Goal: Task Accomplishment & Management: Complete application form

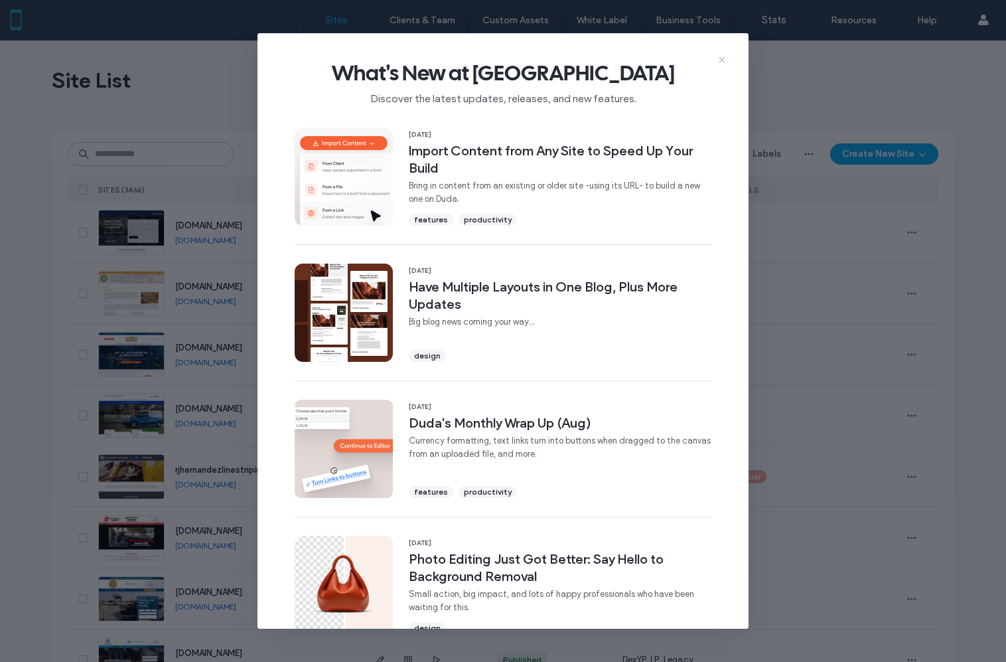
click at [724, 58] on icon at bounding box center [722, 59] width 11 height 11
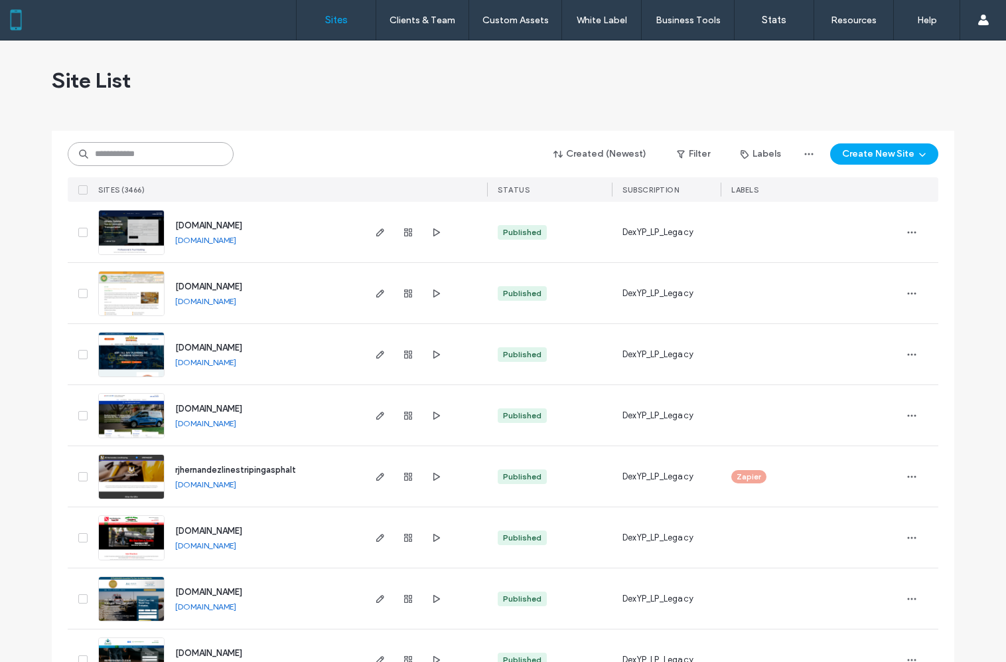
click at [180, 153] on input at bounding box center [151, 154] width 166 height 24
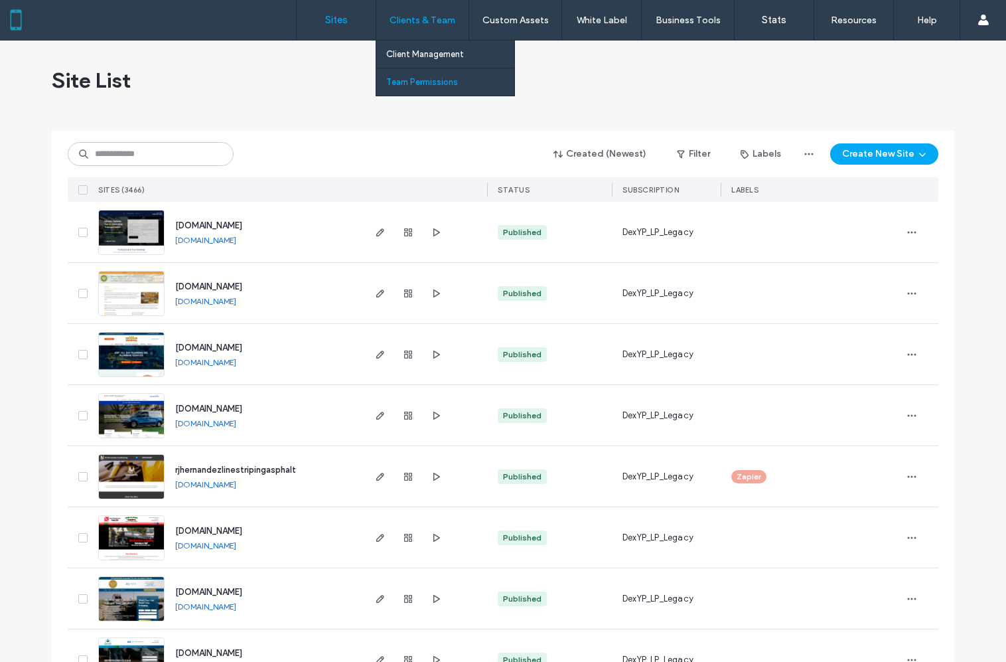
click at [429, 84] on label "Team Permissions" at bounding box center [422, 82] width 72 height 10
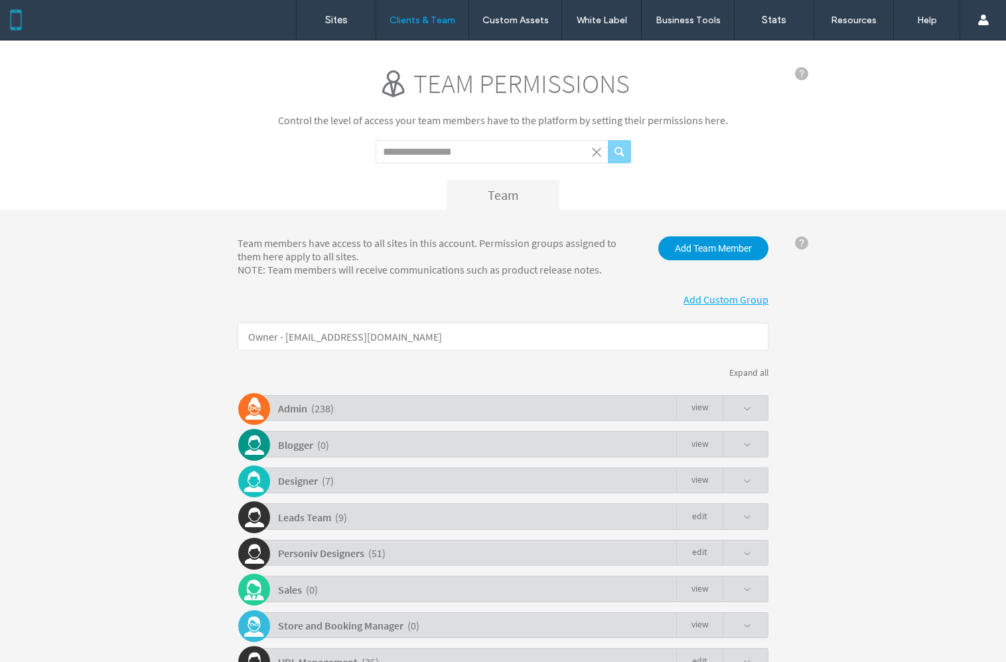
click at [716, 250] on span "Add Team Member" at bounding box center [713, 248] width 110 height 24
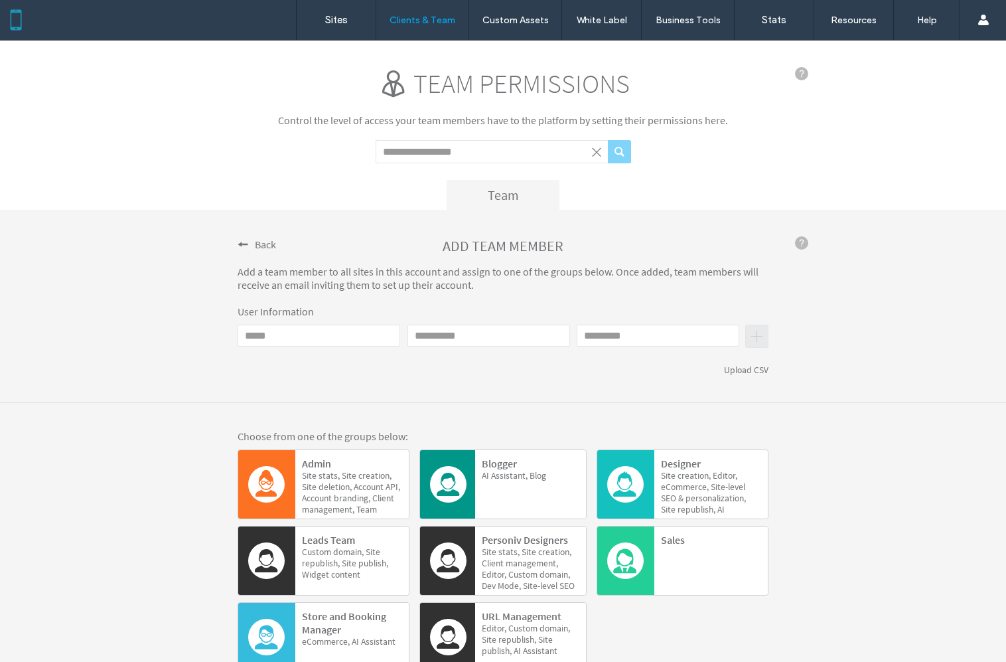
click at [254, 333] on input "Email" at bounding box center [319, 335] width 163 height 22
type input "**********"
click at [528, 336] on input "First name" at bounding box center [488, 335] width 163 height 22
type input "******"
click at [606, 336] on input "Last name" at bounding box center [658, 335] width 163 height 22
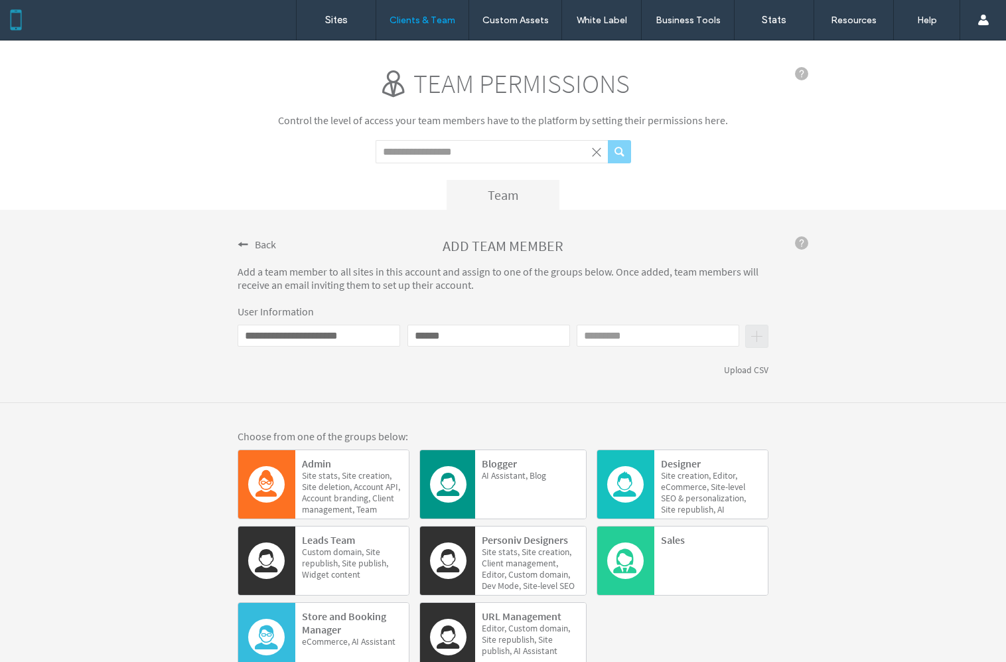
type input "******"
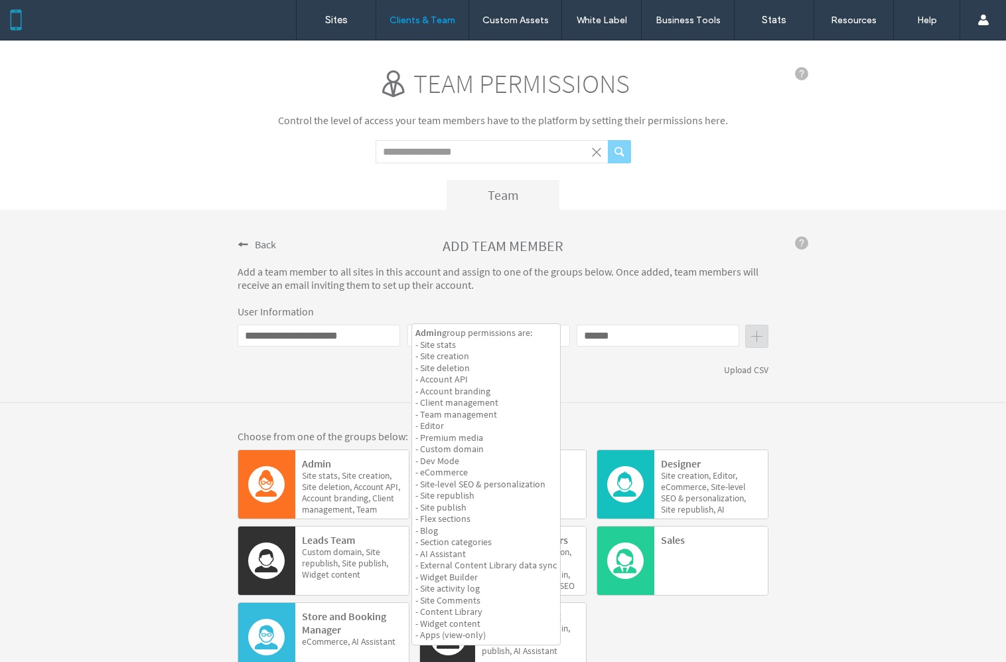
click at [331, 479] on span "stats," at bounding box center [329, 475] width 21 height 11
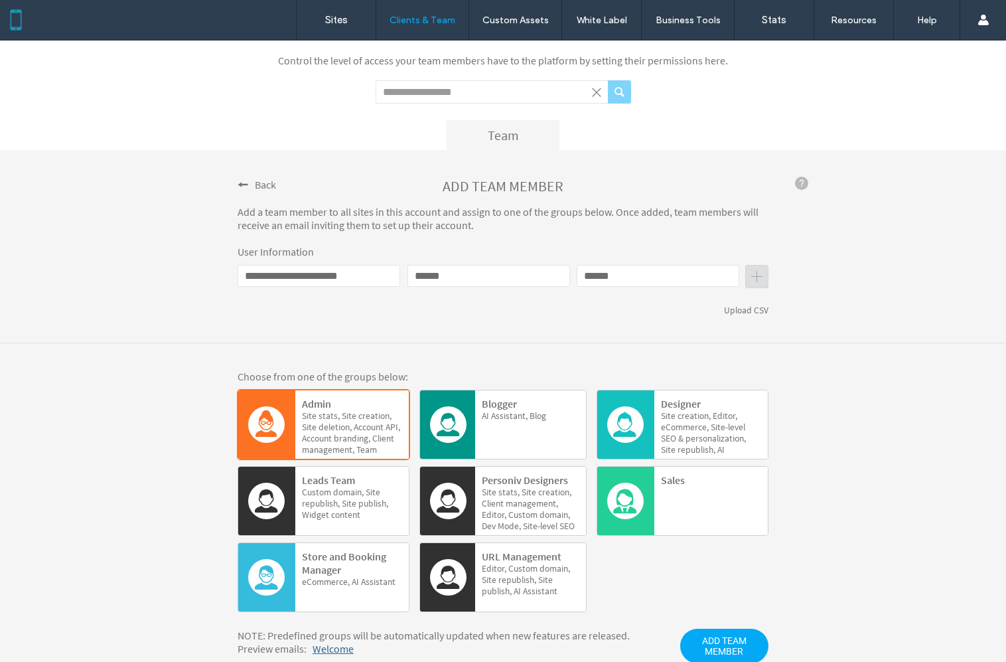
scroll to position [115, 0]
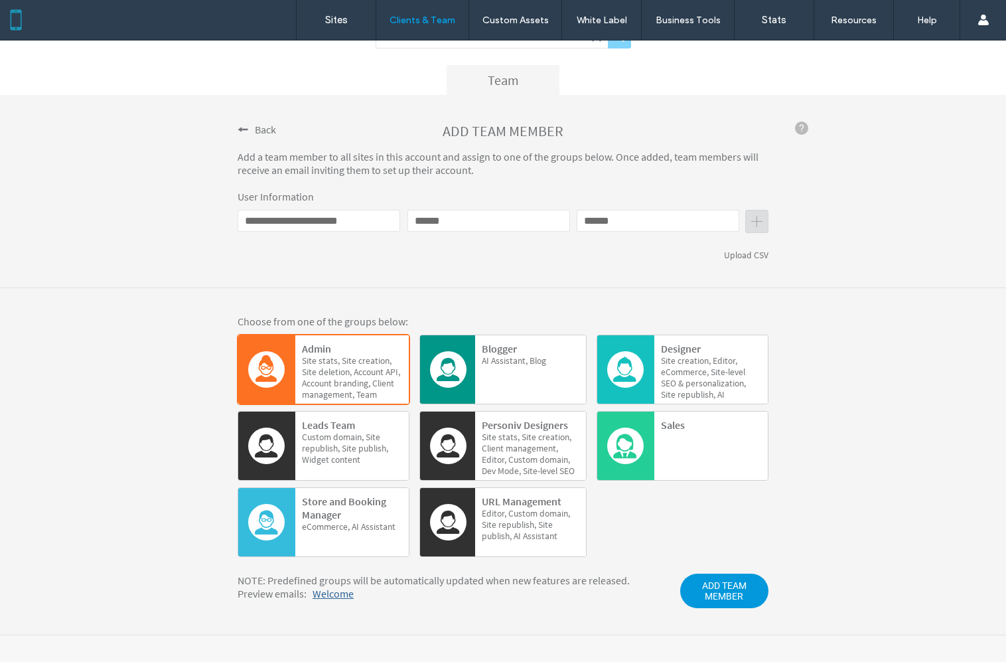
click at [741, 594] on span "ADD TEAM MEMBER" at bounding box center [724, 590] width 88 height 35
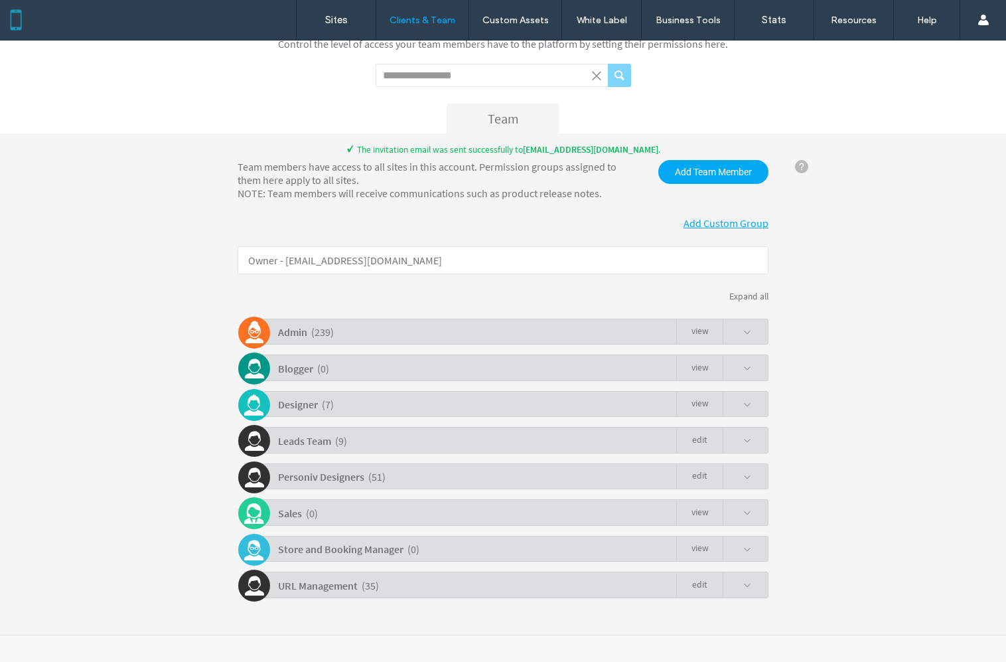
scroll to position [76, 0]
click at [699, 335] on link "view" at bounding box center [699, 332] width 46 height 25
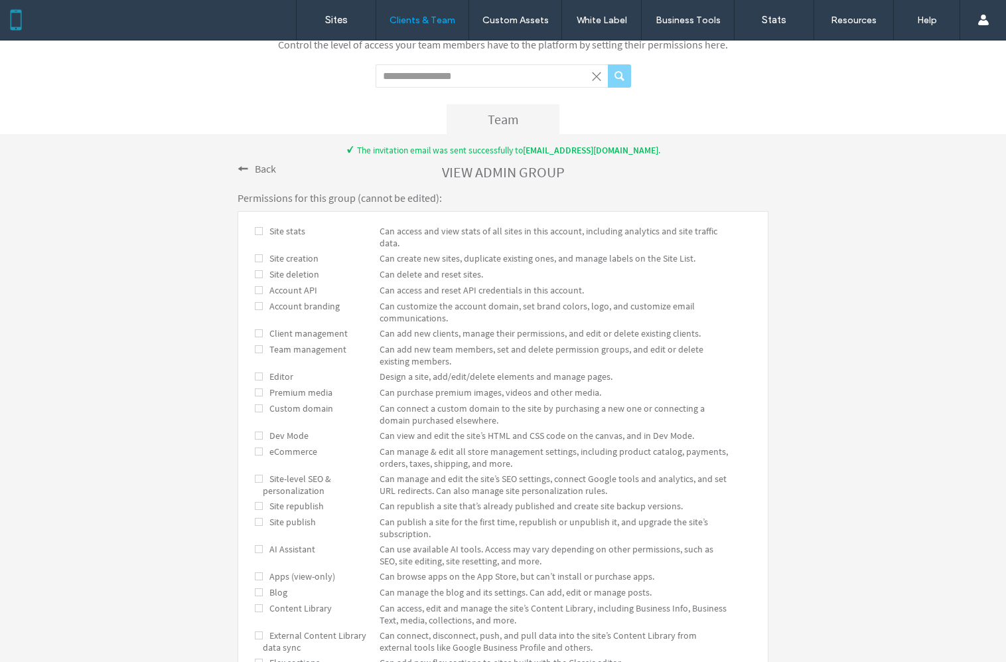
click at [238, 166] on span at bounding box center [243, 168] width 11 height 11
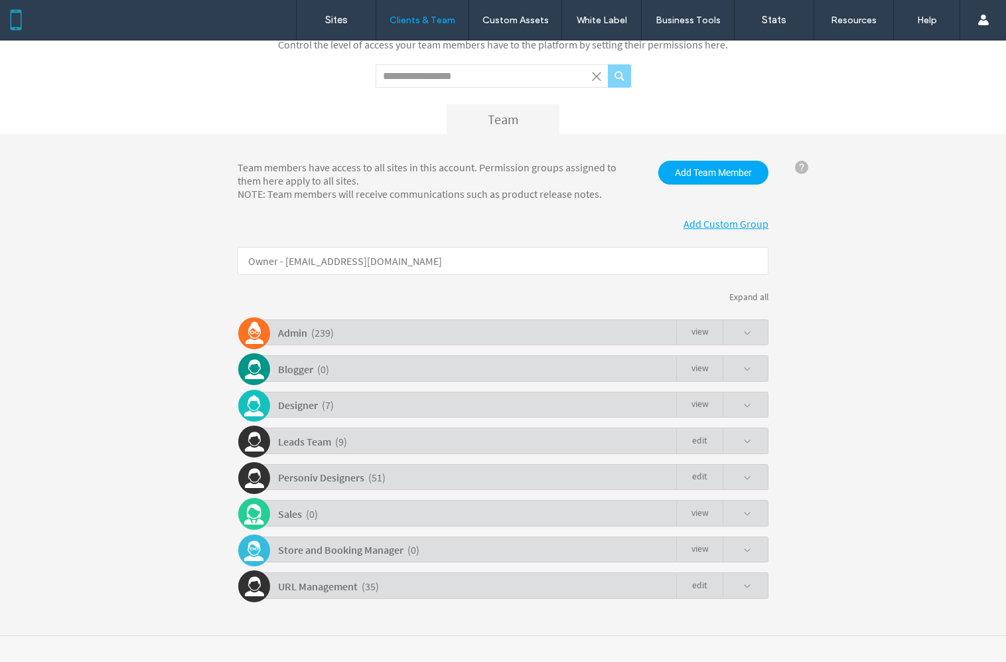
click at [453, 330] on div "Admin ( 239 ) view" at bounding box center [506, 332] width 524 height 26
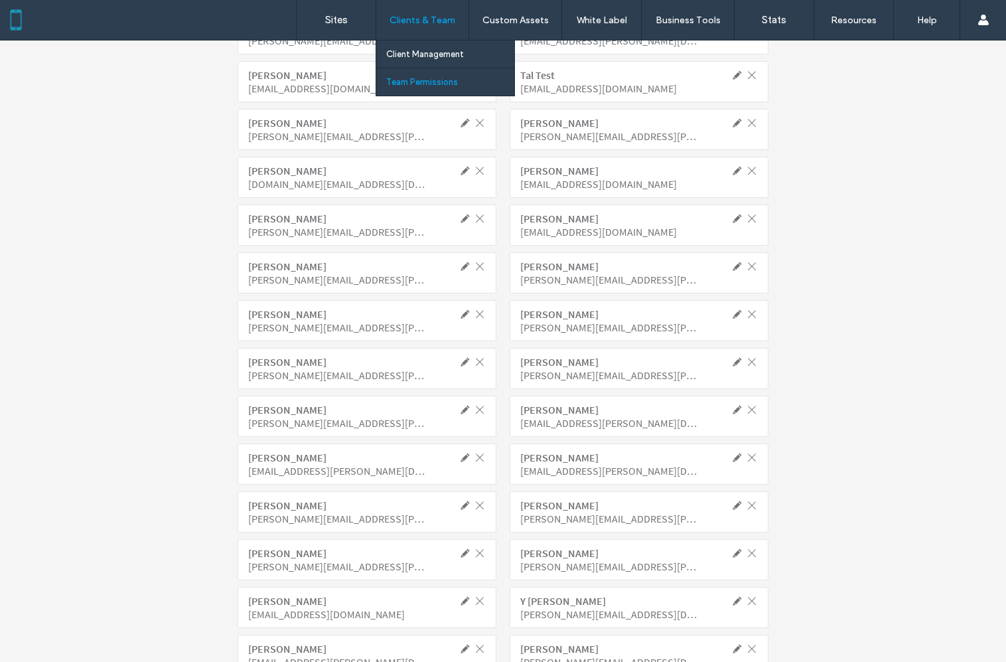
scroll to position [5432, 0]
